Goal: Check status: Check status

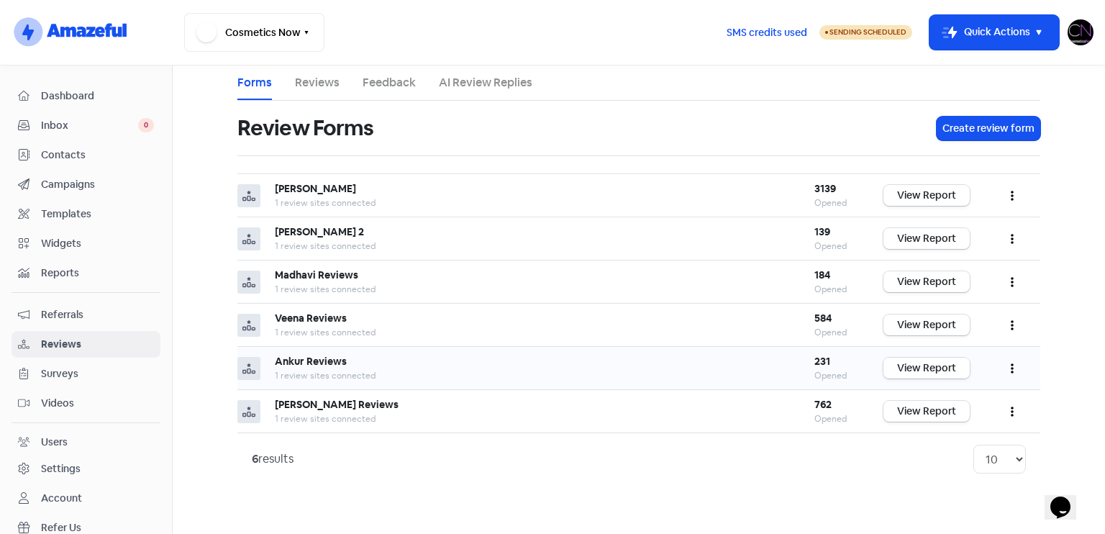
click at [938, 373] on link "View Report" at bounding box center [926, 368] width 86 height 21
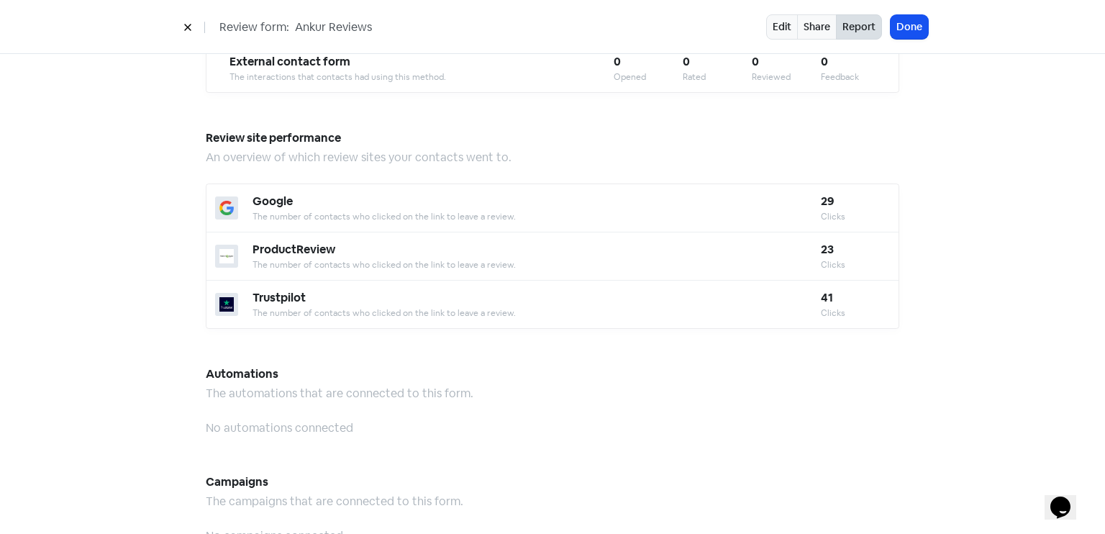
scroll to position [1260, 0]
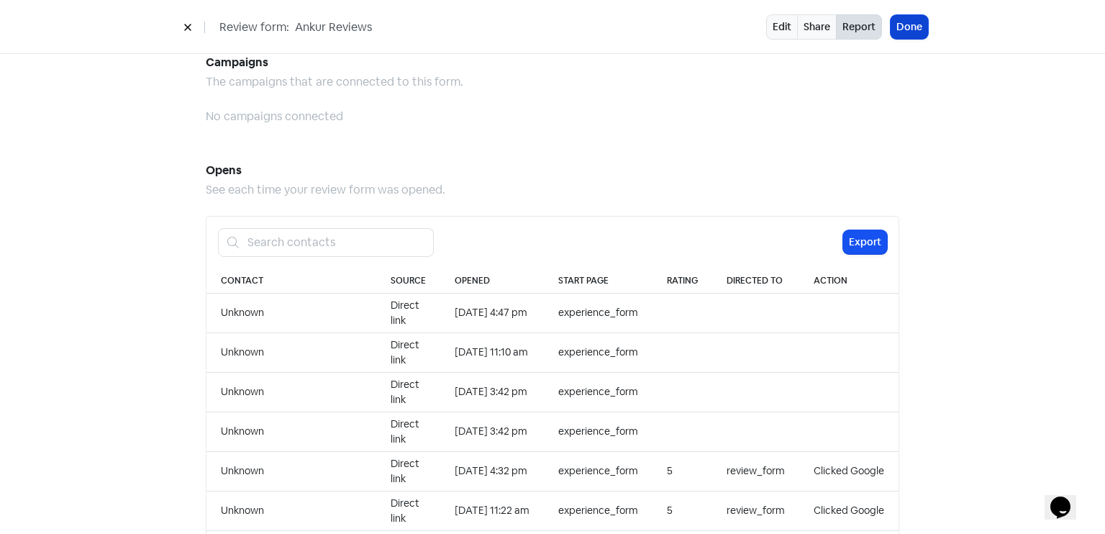
click at [898, 18] on button "Done" at bounding box center [909, 27] width 37 height 24
